Goal: Obtain resource: Download file/media

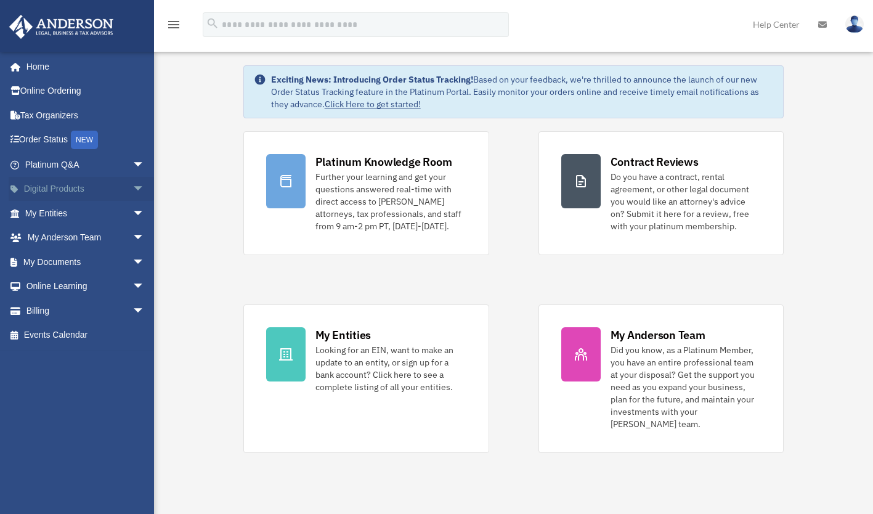
scroll to position [16, 0]
click at [132, 209] on span "arrow_drop_down" at bounding box center [144, 213] width 25 height 25
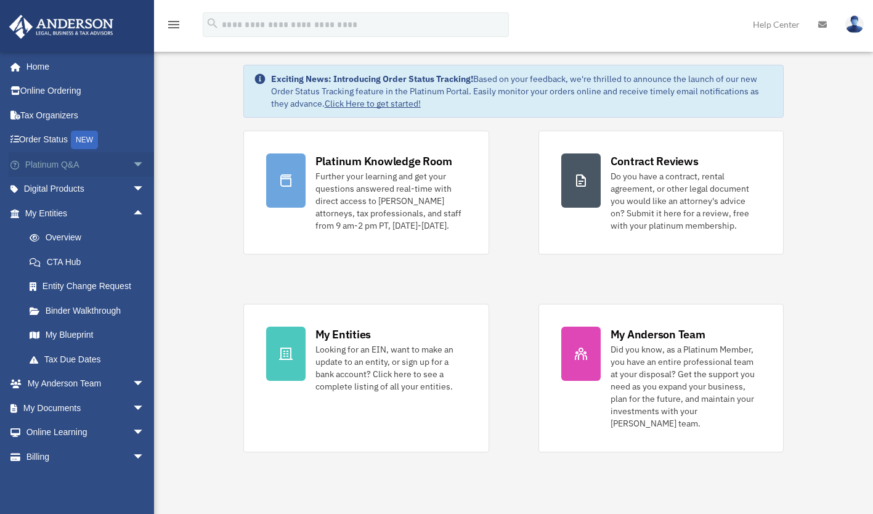
click at [132, 166] on span "arrow_drop_down" at bounding box center [144, 164] width 25 height 25
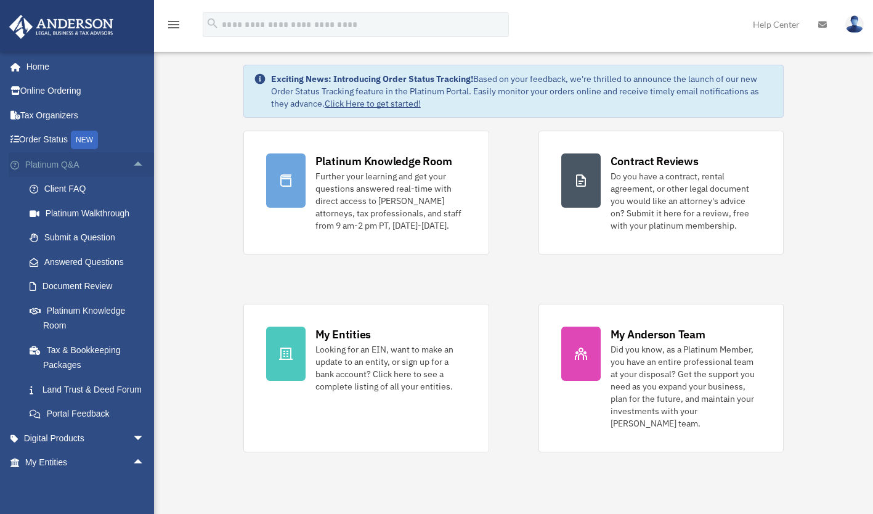
click at [132, 163] on span "arrow_drop_up" at bounding box center [144, 164] width 25 height 25
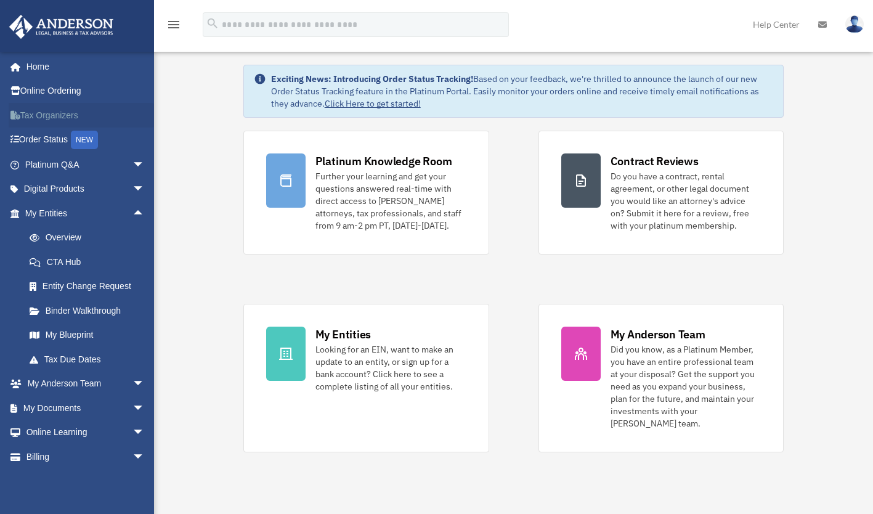
click at [51, 118] on link "Tax Organizers" at bounding box center [86, 115] width 155 height 25
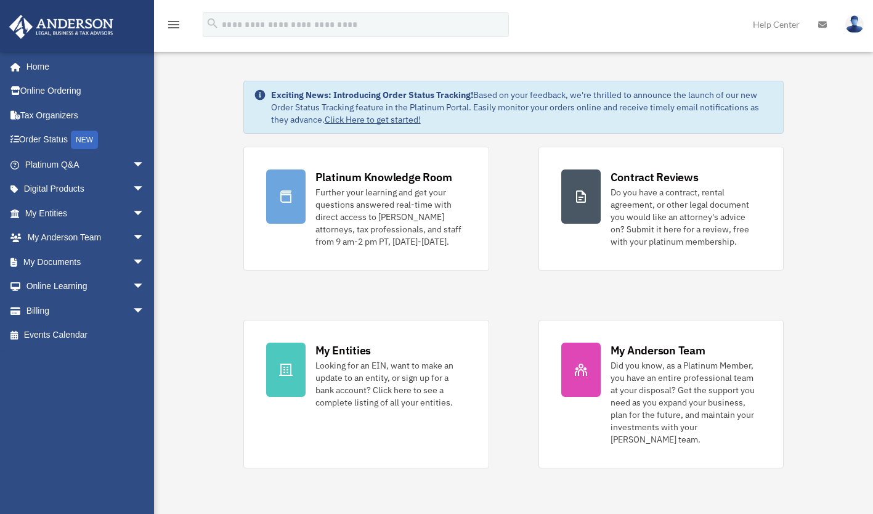
scroll to position [16, 0]
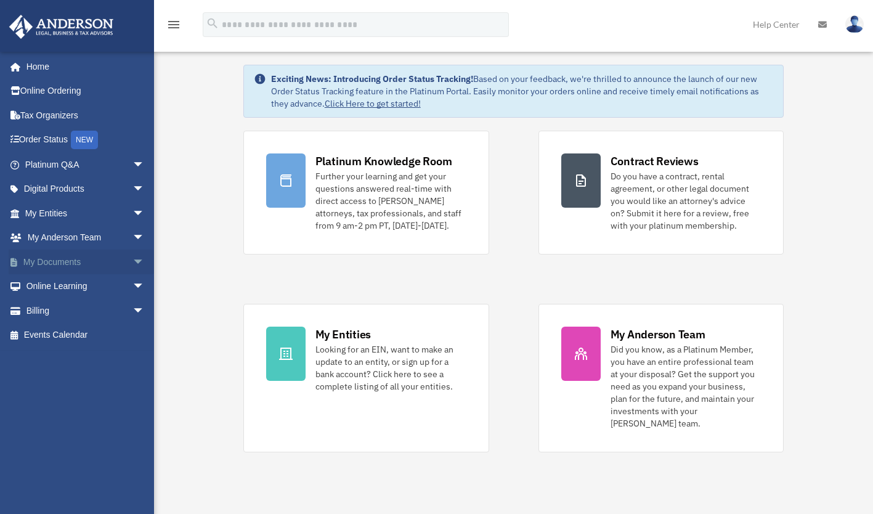
click at [132, 264] on span "arrow_drop_down" at bounding box center [144, 261] width 25 height 25
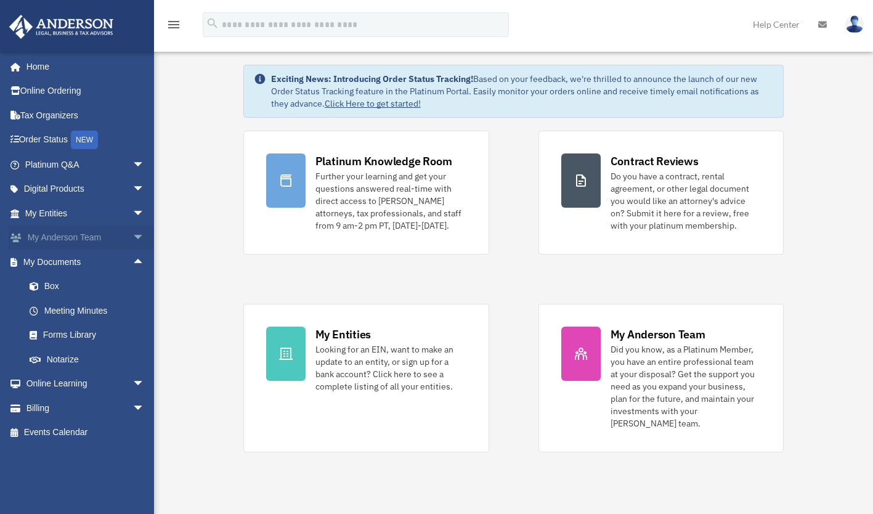
click at [132, 235] on span "arrow_drop_down" at bounding box center [144, 237] width 25 height 25
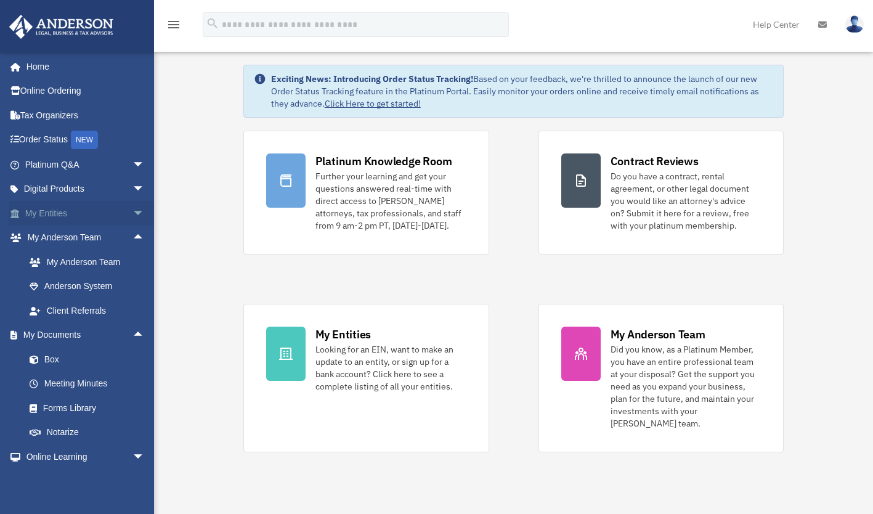
click at [132, 210] on span "arrow_drop_down" at bounding box center [144, 213] width 25 height 25
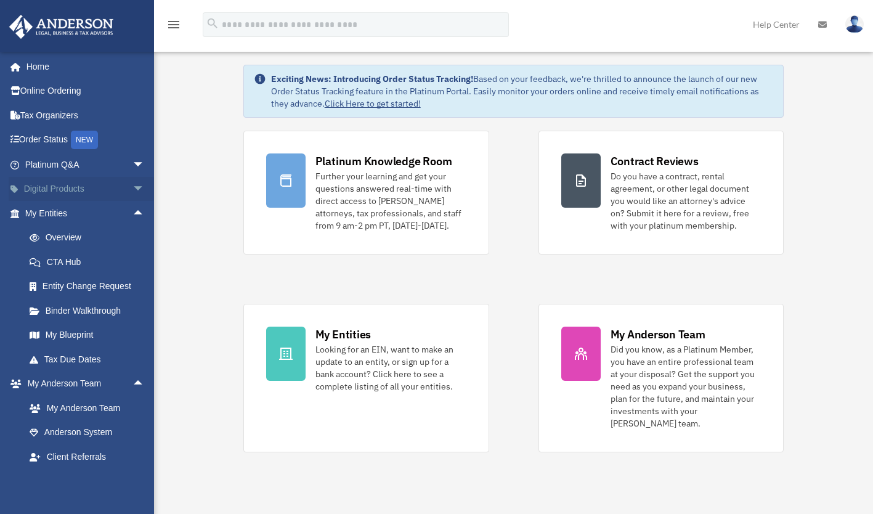
click at [132, 189] on span "arrow_drop_down" at bounding box center [144, 189] width 25 height 25
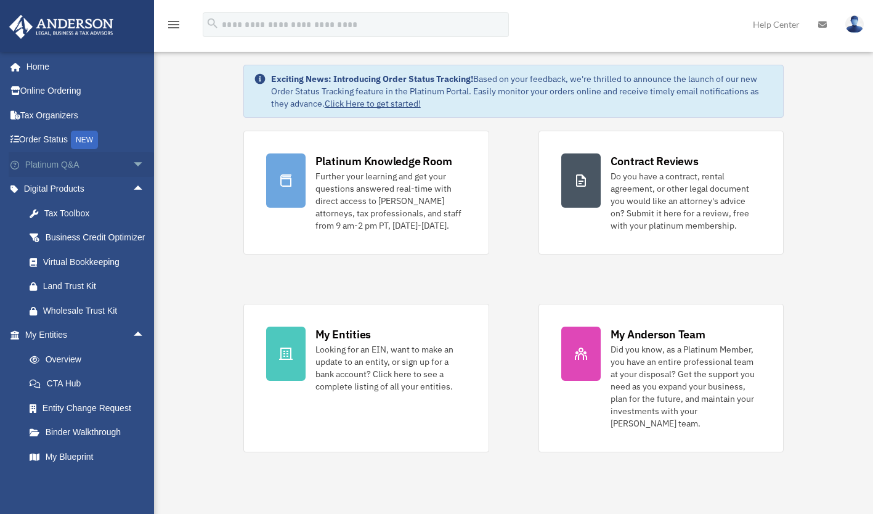
click at [132, 166] on span "arrow_drop_down" at bounding box center [144, 164] width 25 height 25
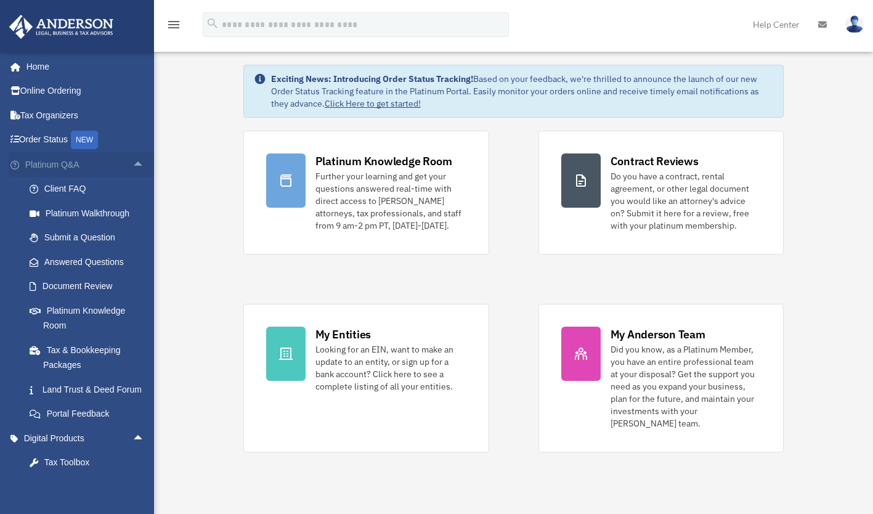
click at [132, 161] on span "arrow_drop_up" at bounding box center [144, 164] width 25 height 25
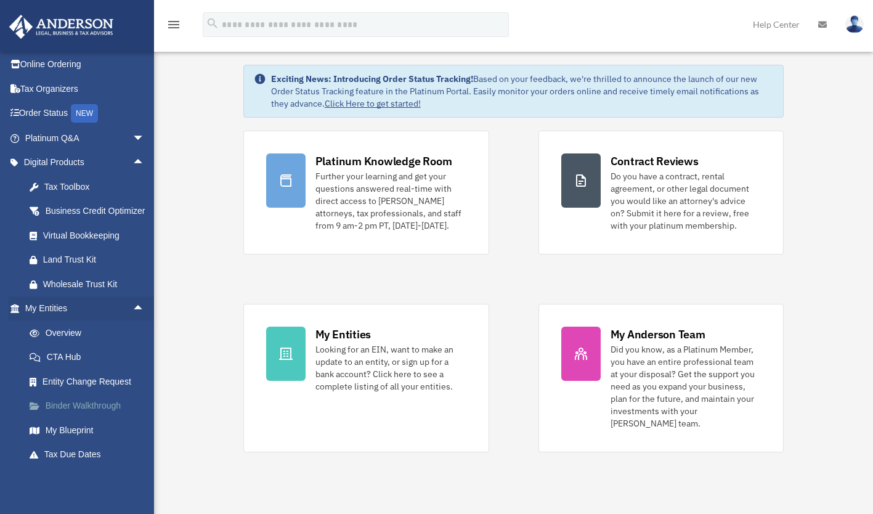
scroll to position [0, 0]
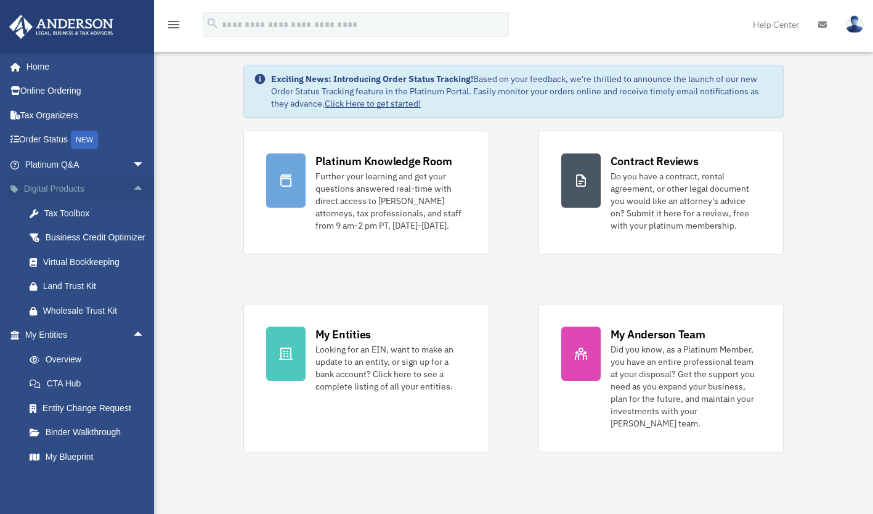
click at [132, 184] on span "arrow_drop_up" at bounding box center [144, 189] width 25 height 25
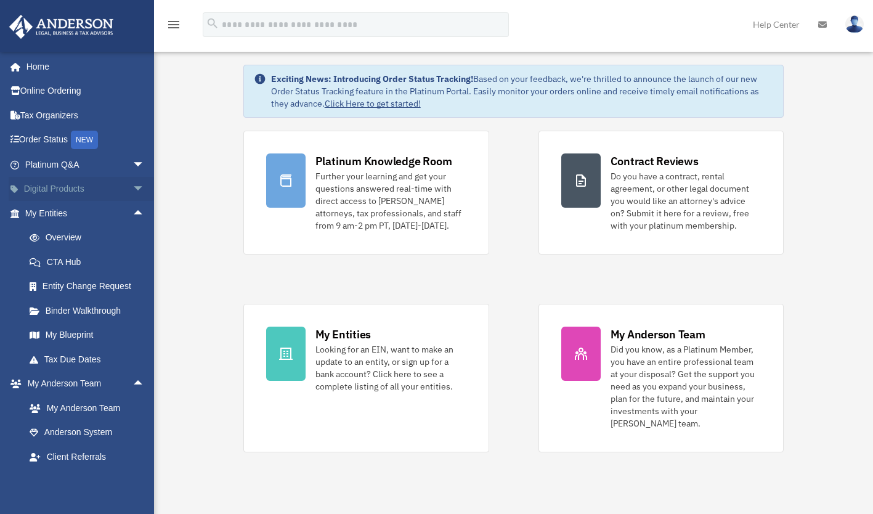
click at [132, 184] on span "arrow_drop_down" at bounding box center [144, 189] width 25 height 25
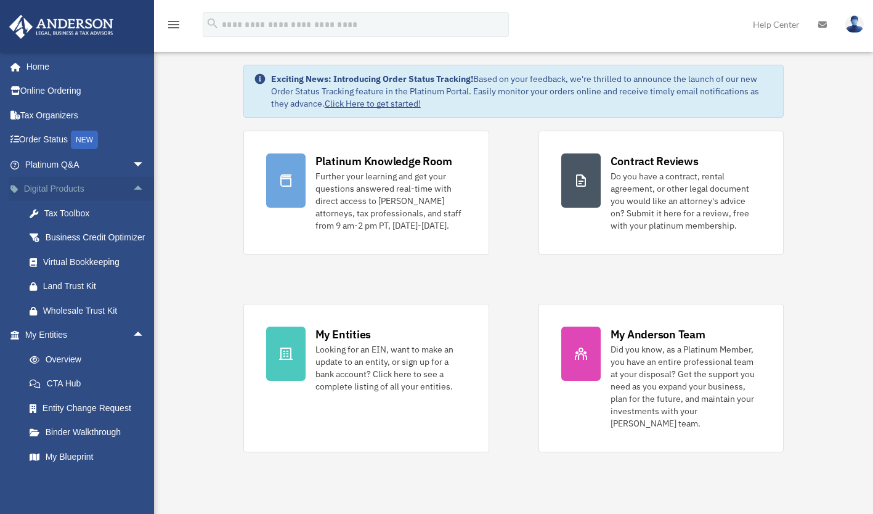
click at [132, 185] on span "arrow_drop_up" at bounding box center [144, 189] width 25 height 25
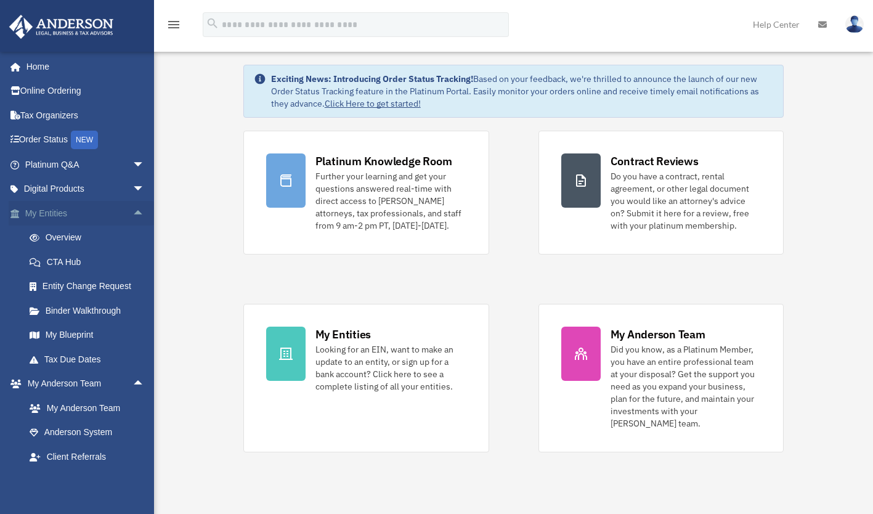
click at [132, 208] on span "arrow_drop_up" at bounding box center [144, 213] width 25 height 25
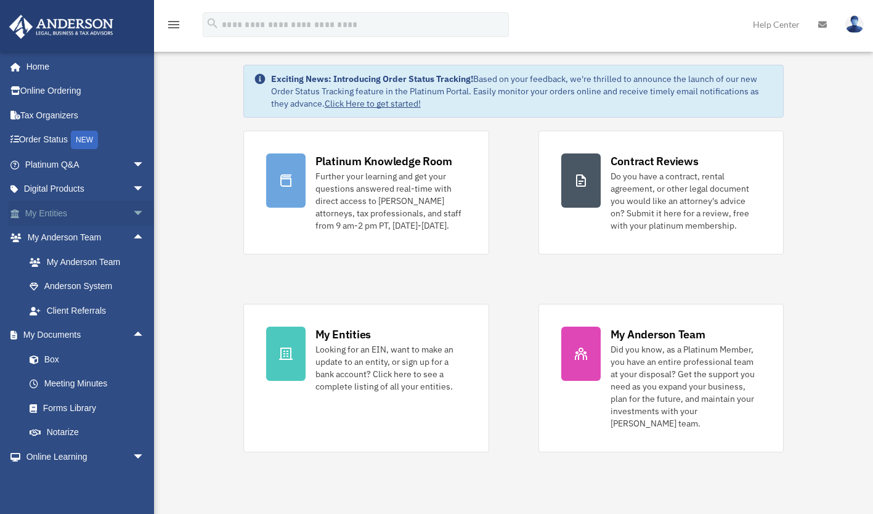
click at [132, 208] on span "arrow_drop_down" at bounding box center [144, 213] width 25 height 25
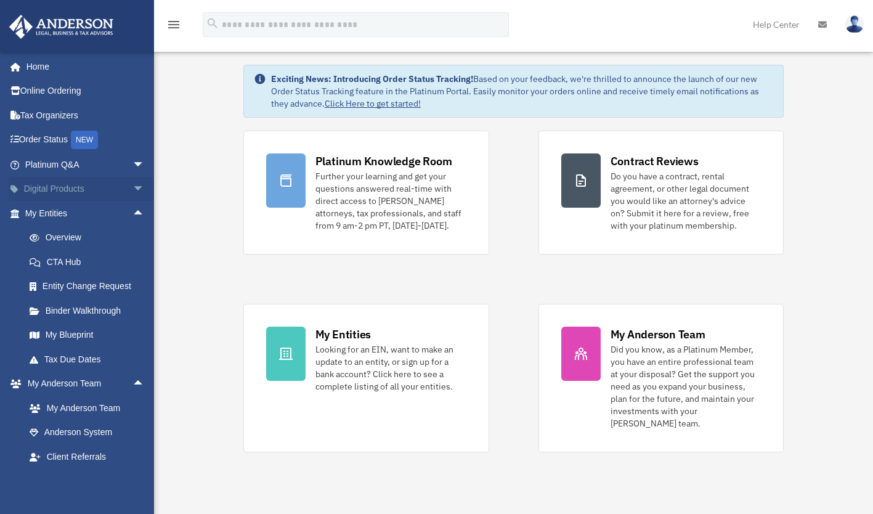
click at [132, 183] on span "arrow_drop_down" at bounding box center [144, 189] width 25 height 25
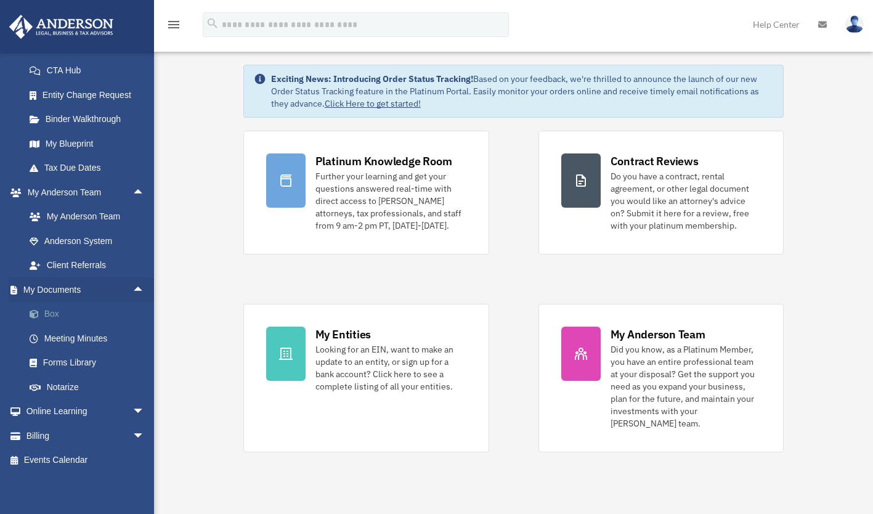
scroll to position [330, 0]
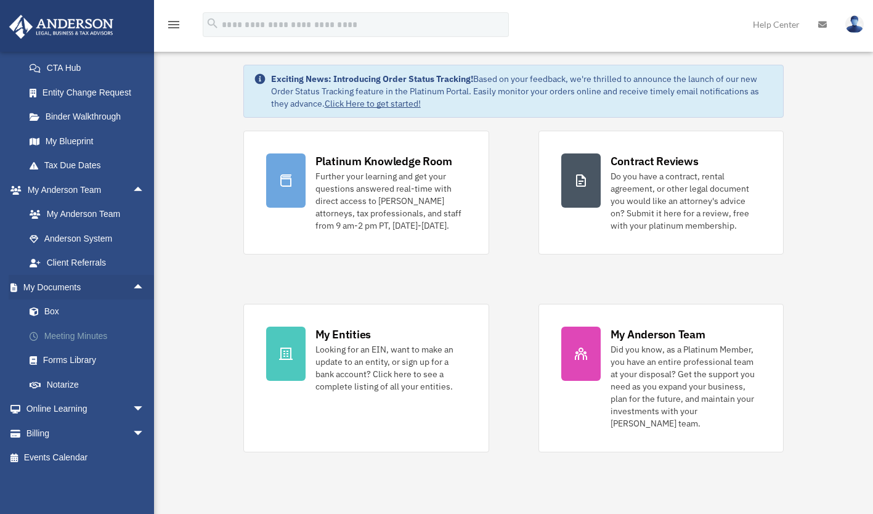
click at [84, 336] on link "Meeting Minutes" at bounding box center [90, 335] width 146 height 25
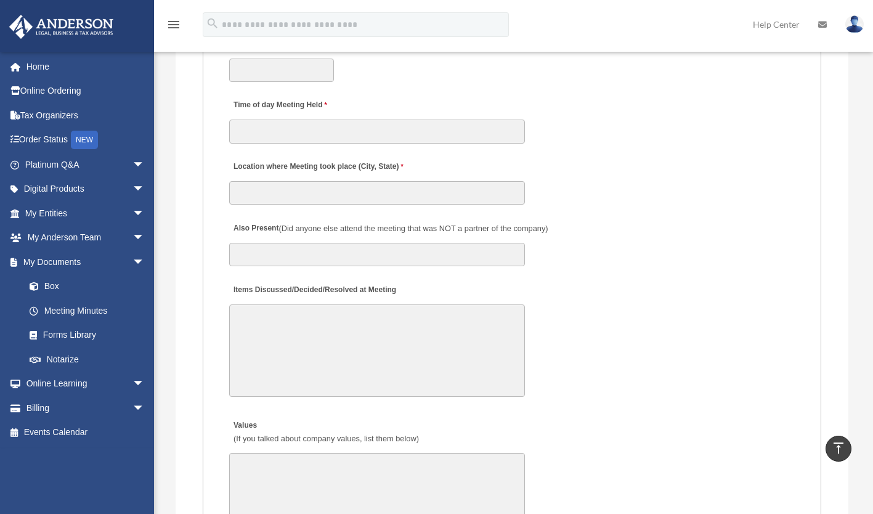
scroll to position [1903, 0]
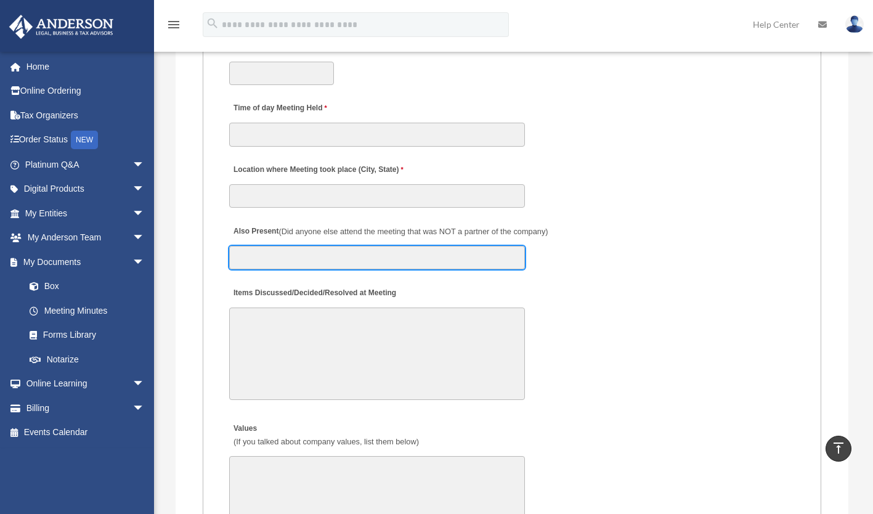
click at [274, 252] on input "Also Present (Did anyone else attend the meeting that was NOT a partner of the …" at bounding box center [377, 257] width 296 height 23
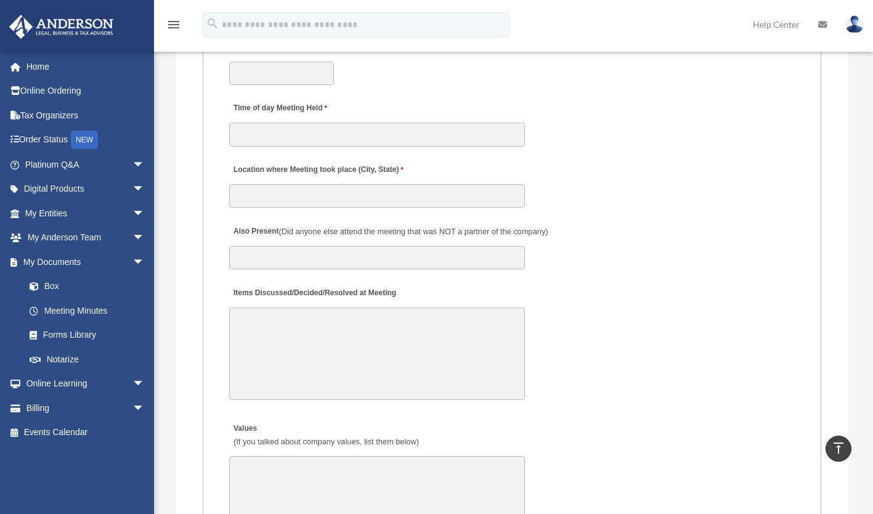
click at [648, 270] on div "Also Present (Did anyone else attend the meeting that was NOT a partner of the …" at bounding box center [512, 243] width 568 height 54
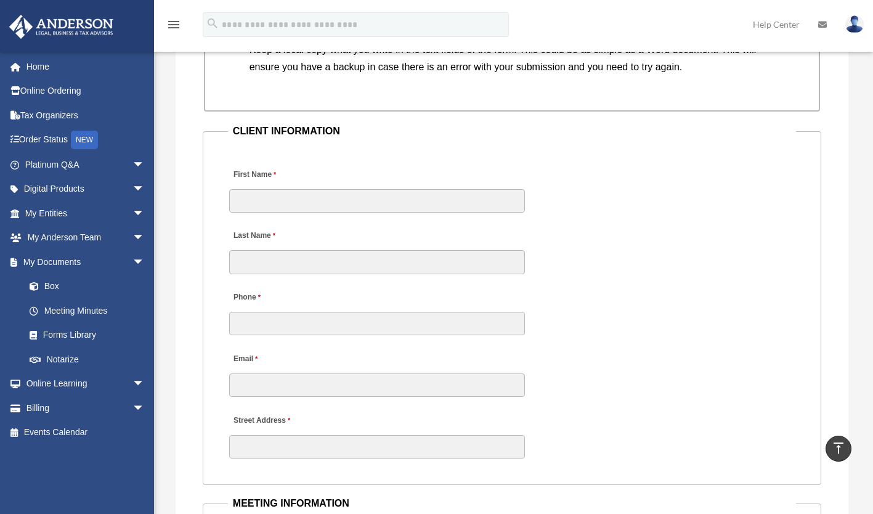
scroll to position [1204, 0]
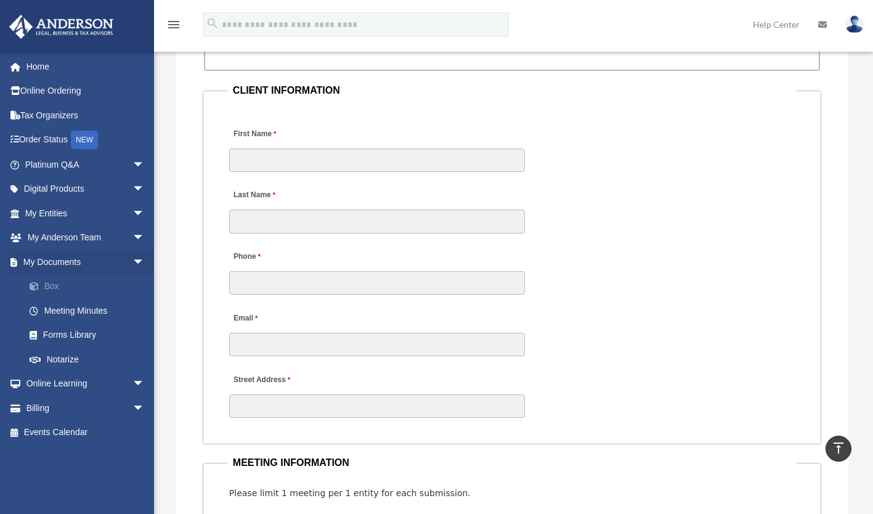
click at [55, 281] on link "Box" at bounding box center [90, 286] width 146 height 25
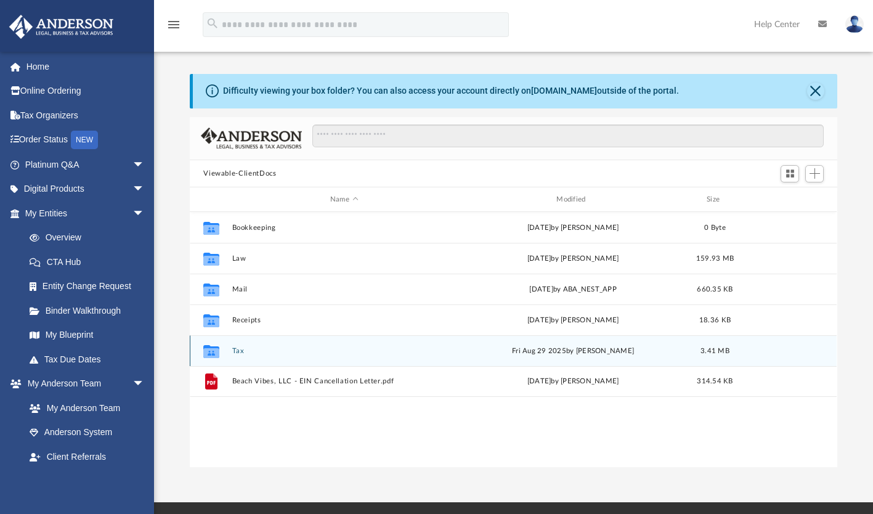
click at [310, 349] on button "Tax" at bounding box center [344, 351] width 224 height 8
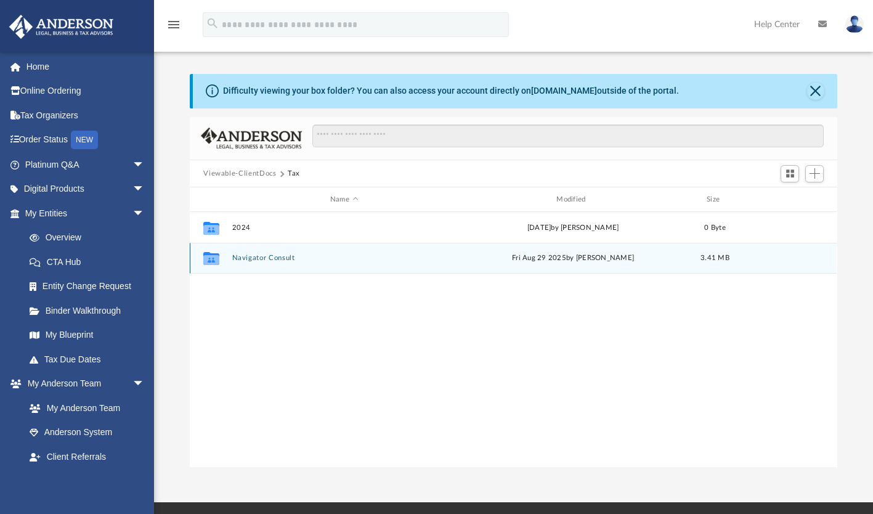
click at [264, 257] on button "Navigator Consult" at bounding box center [344, 258] width 224 height 8
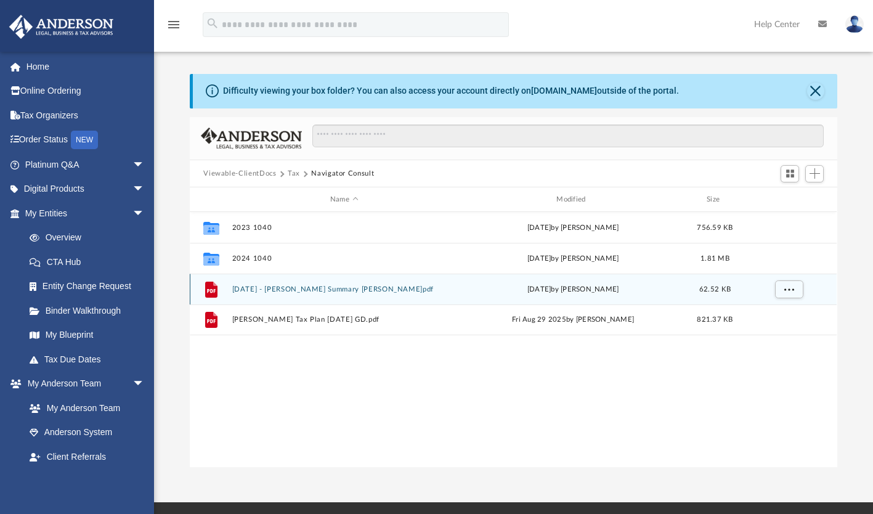
click at [321, 289] on button "2025-08-26 - Baker, Donald - Call Summary George D.pdf" at bounding box center [344, 289] width 224 height 8
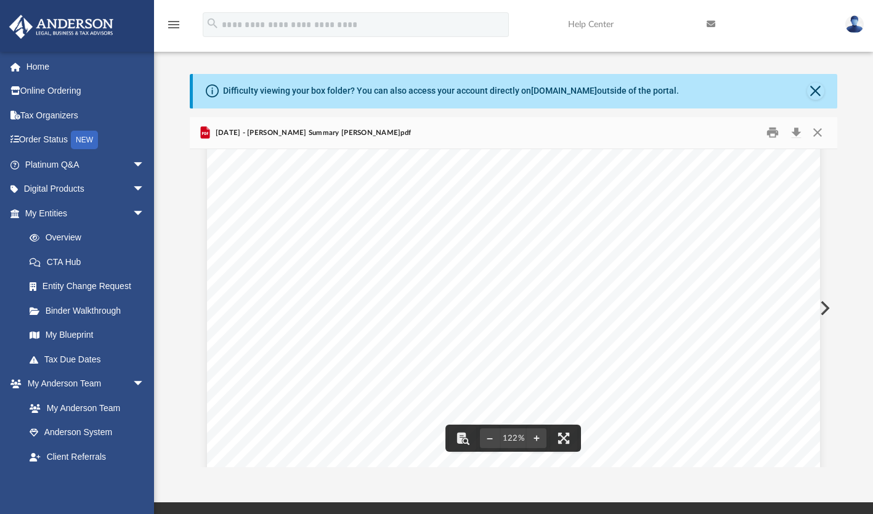
scroll to position [28, 0]
click at [819, 132] on button "Close" at bounding box center [817, 132] width 22 height 19
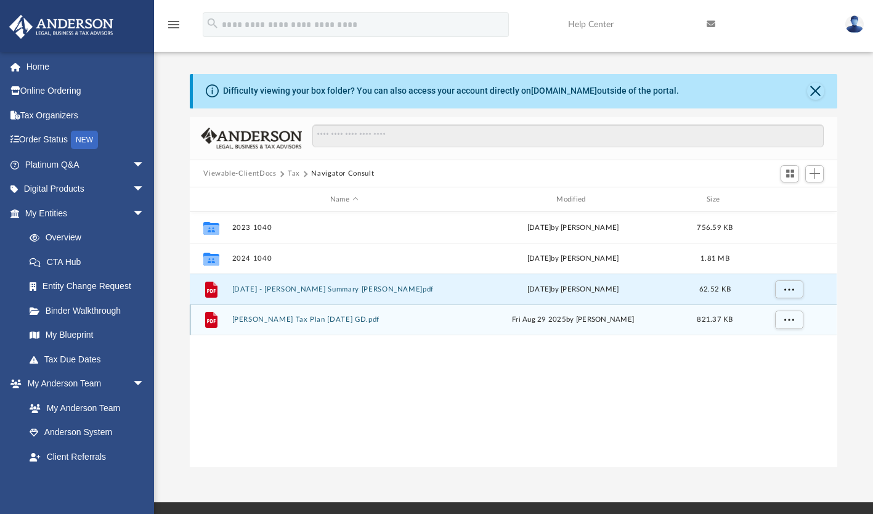
click at [305, 320] on button "Baker, Donald Tax Plan 2025-08-29 GD.pdf" at bounding box center [344, 320] width 224 height 8
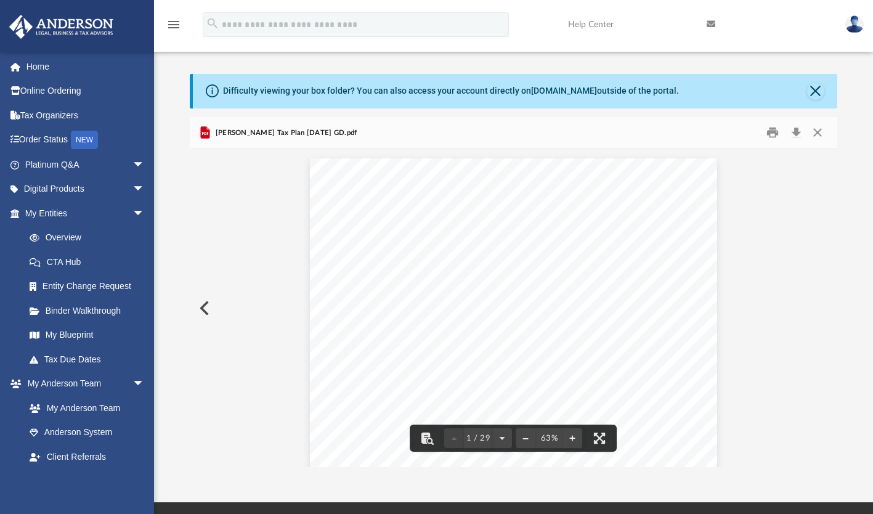
scroll to position [0, 0]
click at [819, 132] on button "Close" at bounding box center [817, 132] width 22 height 19
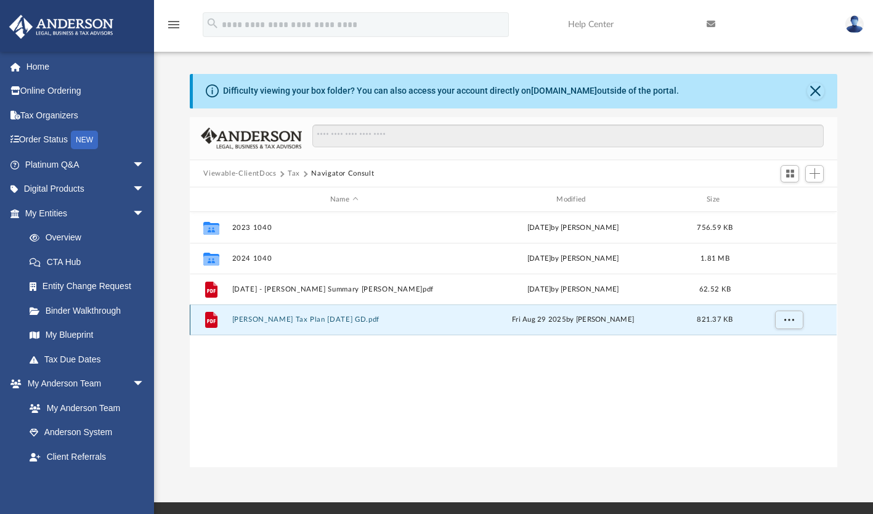
click at [342, 315] on div "File Baker, Donald Tax Plan 2025-08-29 GD.pdf Fri Aug 29 2025 by George Demos 8…" at bounding box center [513, 319] width 647 height 31
click at [343, 316] on button "Baker, Donald Tax Plan 2025-08-29 GD.pdf" at bounding box center [344, 320] width 224 height 8
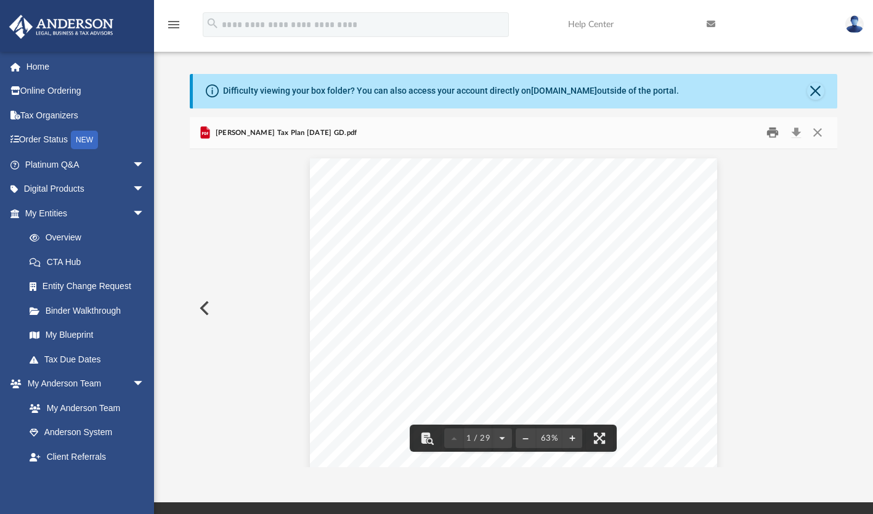
click at [770, 134] on button "Print" at bounding box center [772, 132] width 25 height 19
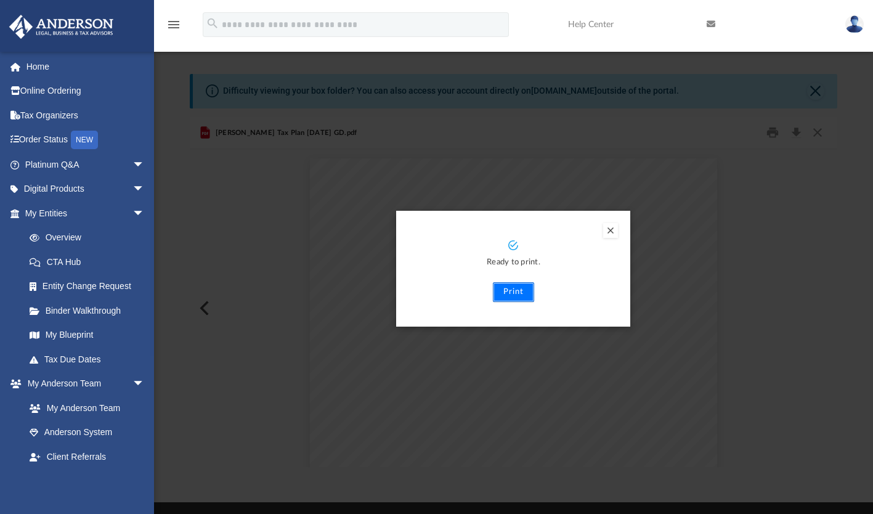
click at [518, 289] on button "Print" at bounding box center [513, 292] width 41 height 20
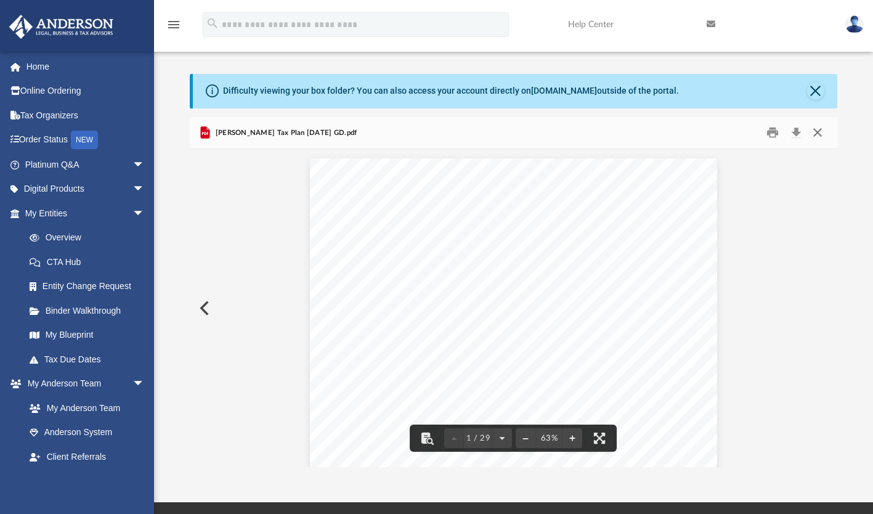
click at [813, 129] on button "Close" at bounding box center [817, 132] width 22 height 19
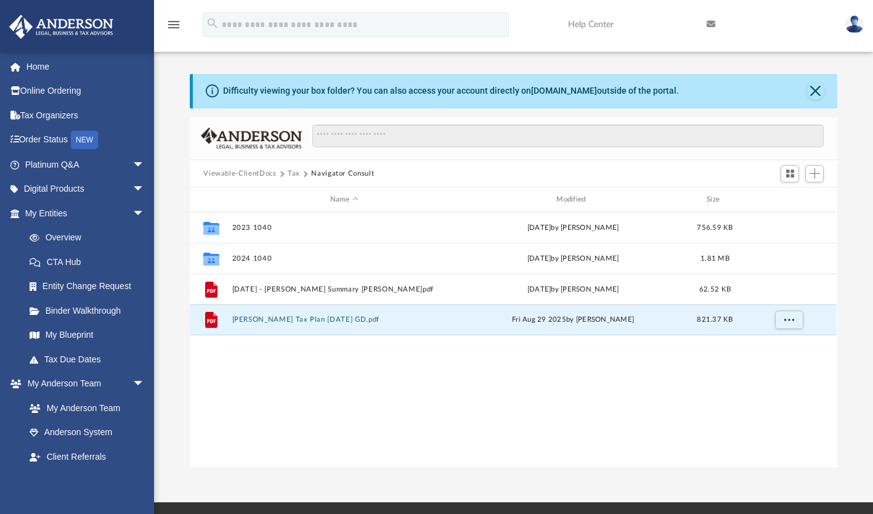
click at [291, 171] on button "Tax" at bounding box center [294, 173] width 12 height 11
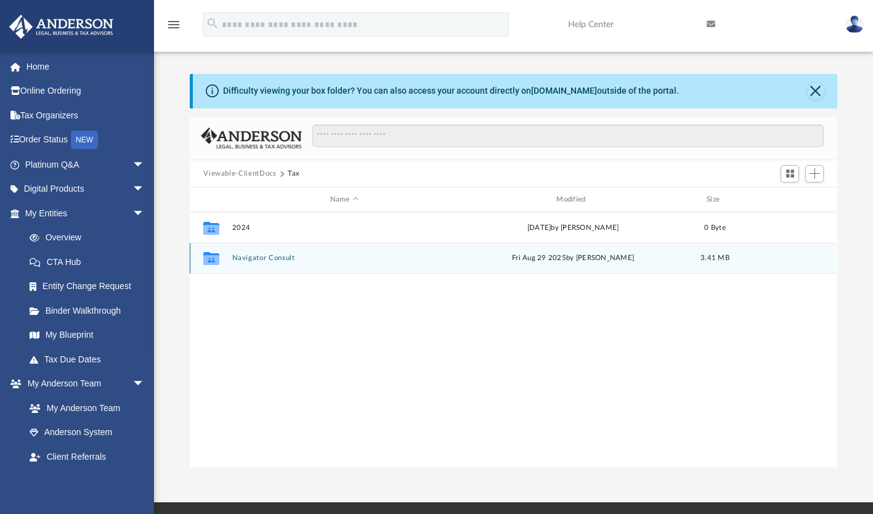
click at [272, 260] on button "Navigator Consult" at bounding box center [344, 258] width 224 height 8
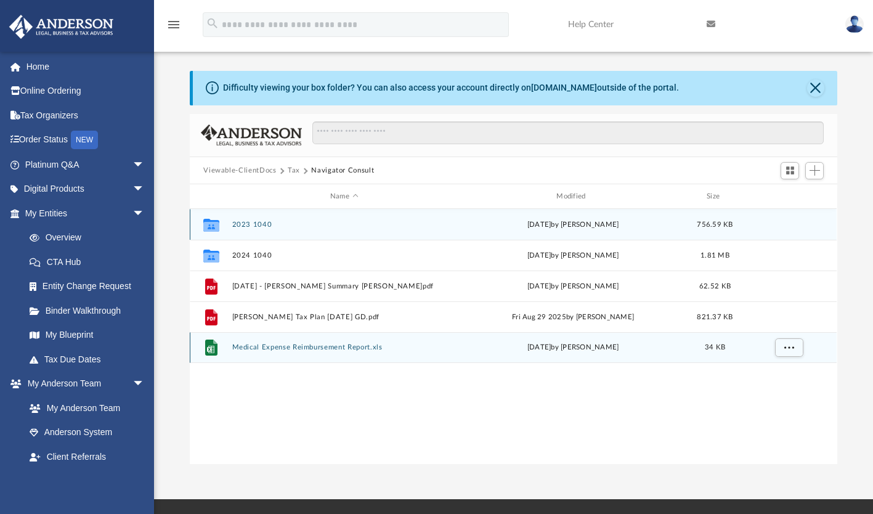
scroll to position [7, 0]
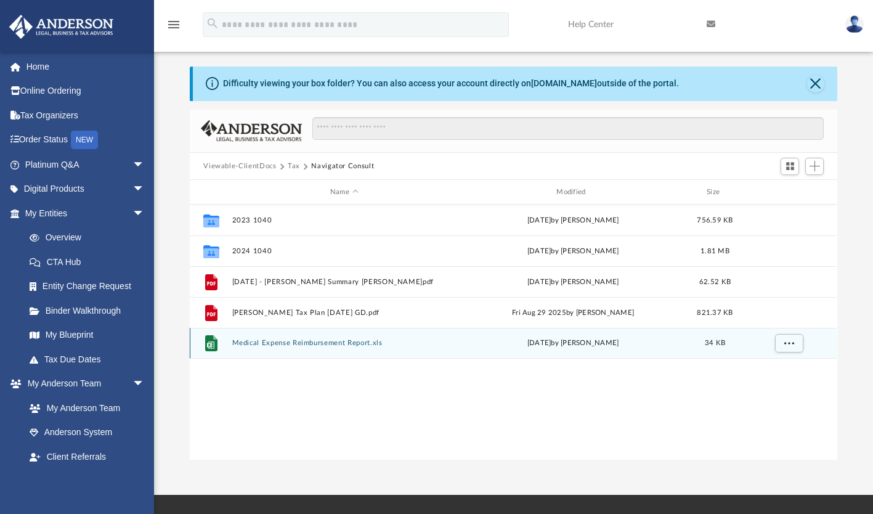
click at [302, 353] on div "File Medical Expense Reimbursement Report.xls today by Eliot Thomas 34 KB" at bounding box center [513, 343] width 647 height 31
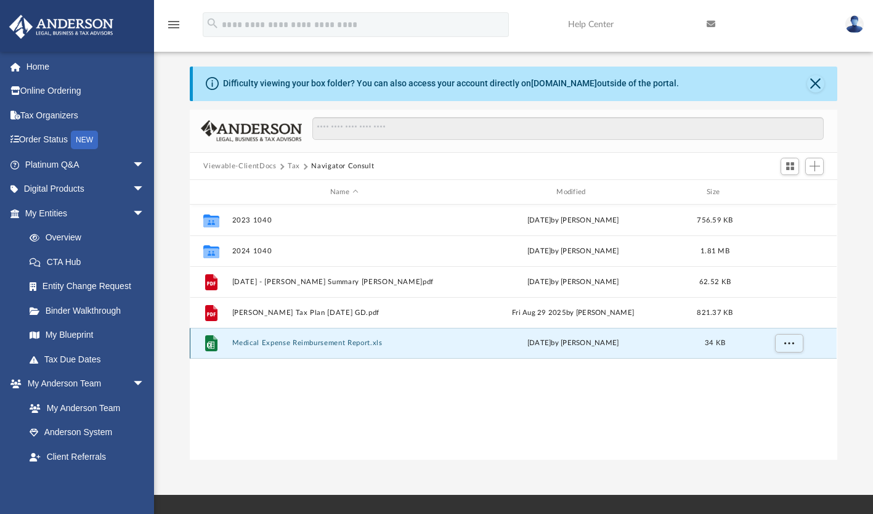
click at [307, 339] on button "Medical Expense Reimbursement Report.xls" at bounding box center [344, 343] width 224 height 8
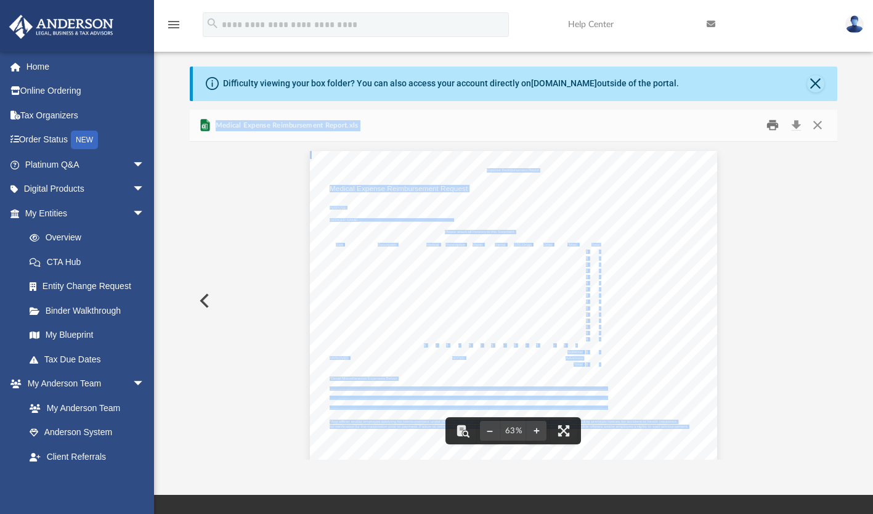
click at [770, 127] on button "Print" at bounding box center [772, 125] width 25 height 19
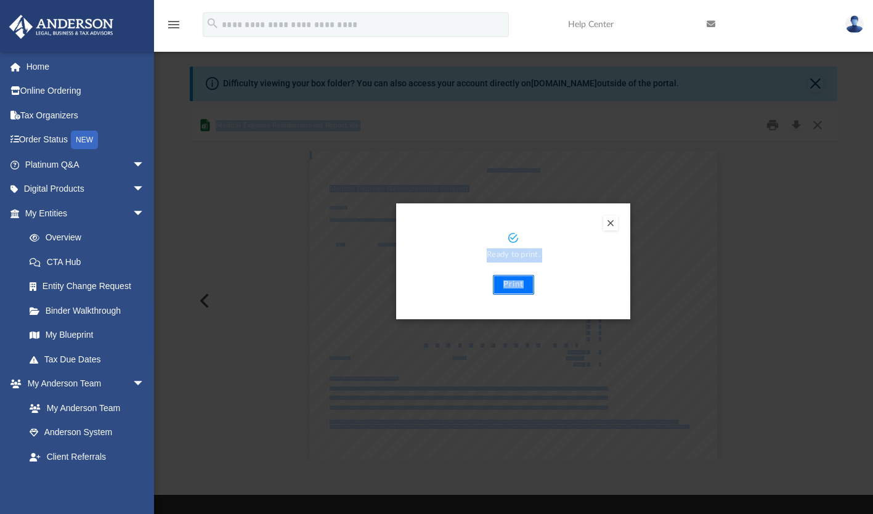
click at [522, 286] on button "Print" at bounding box center [513, 285] width 41 height 20
